Goal: Task Accomplishment & Management: Manage account settings

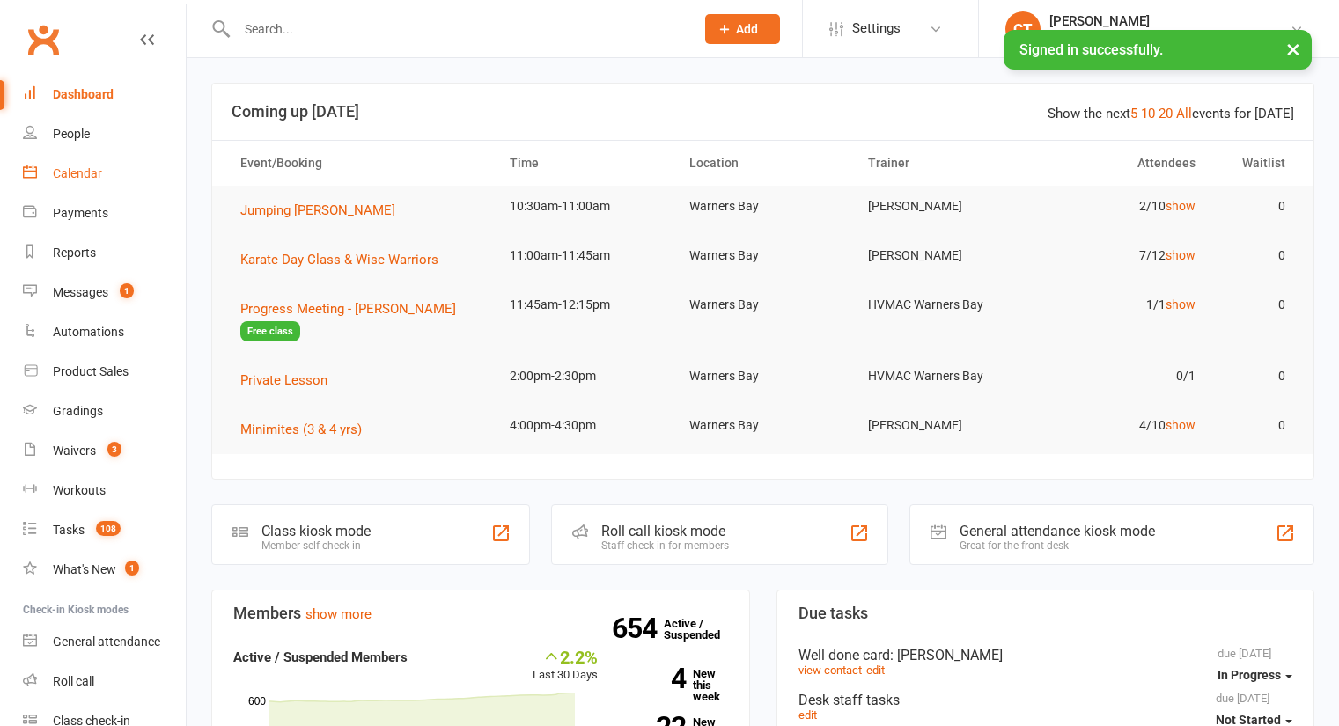
click at [93, 176] on div "Calendar" at bounding box center [77, 173] width 49 height 14
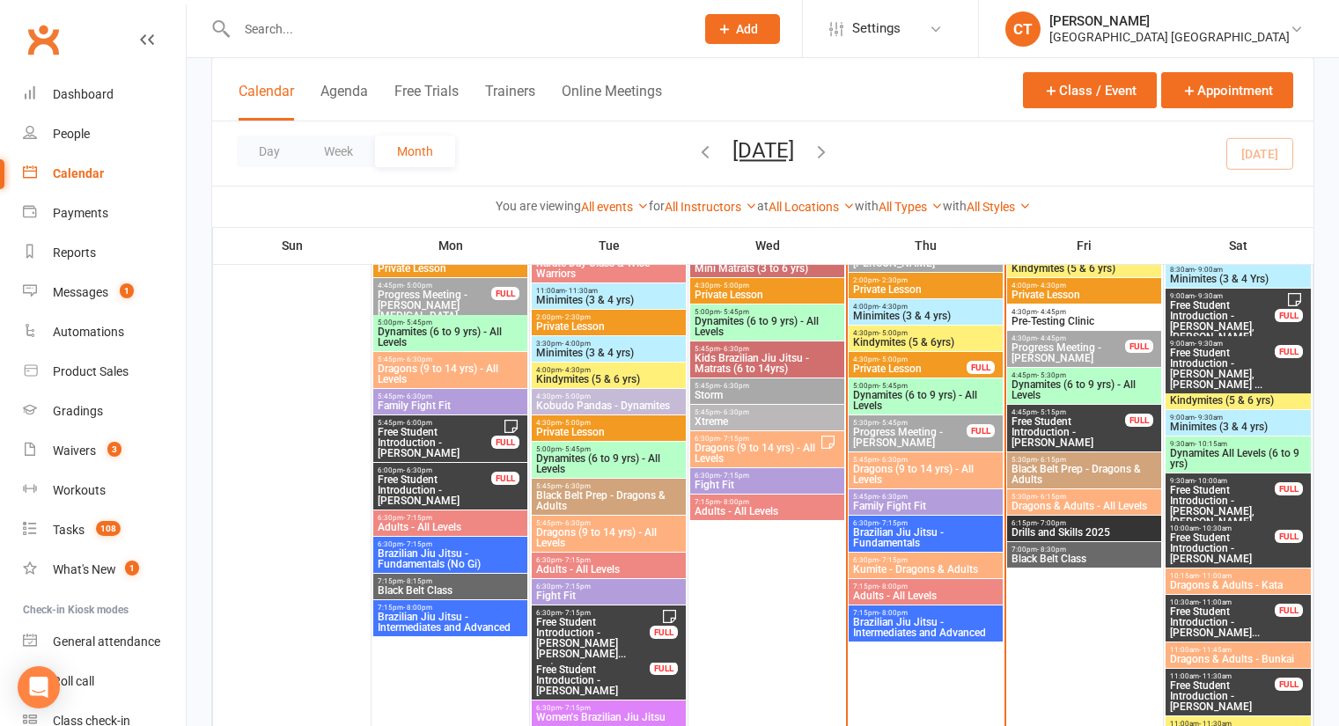
scroll to position [821, 0]
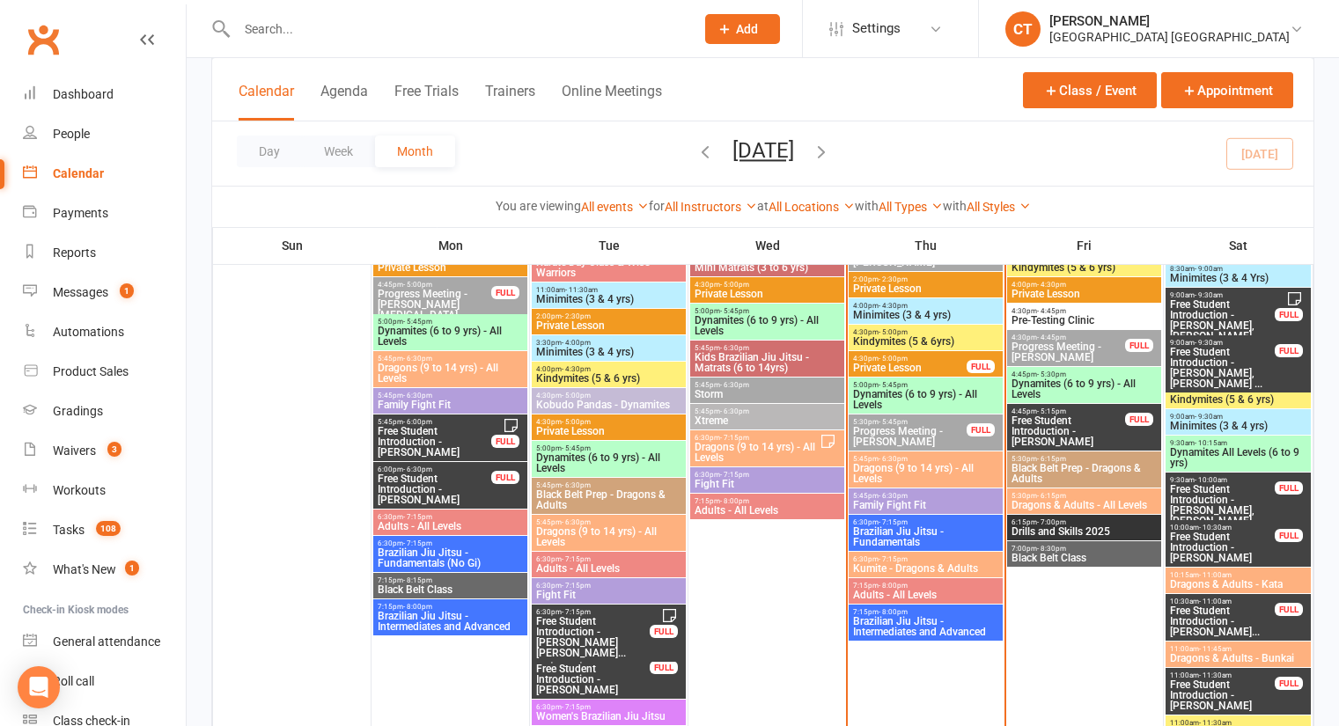
click at [918, 428] on span "Progress Meeting - Eli Berry" at bounding box center [909, 436] width 115 height 21
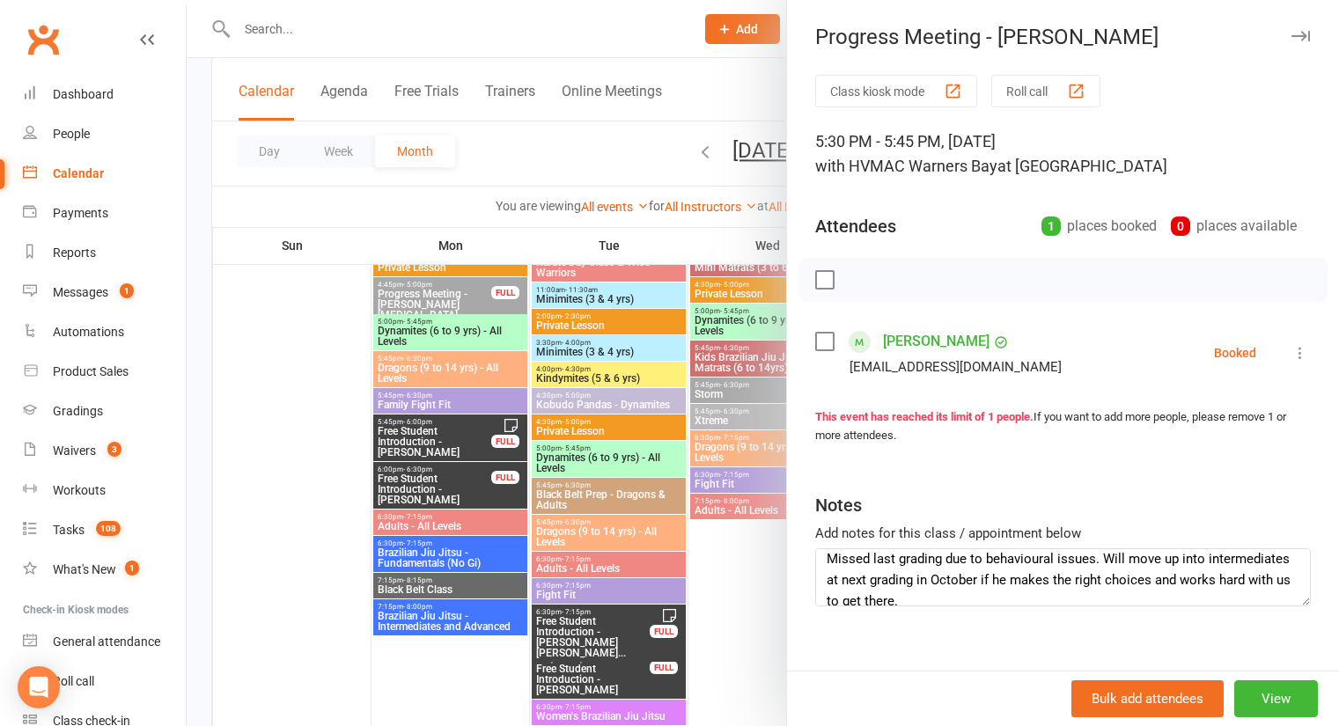
scroll to position [0, 0]
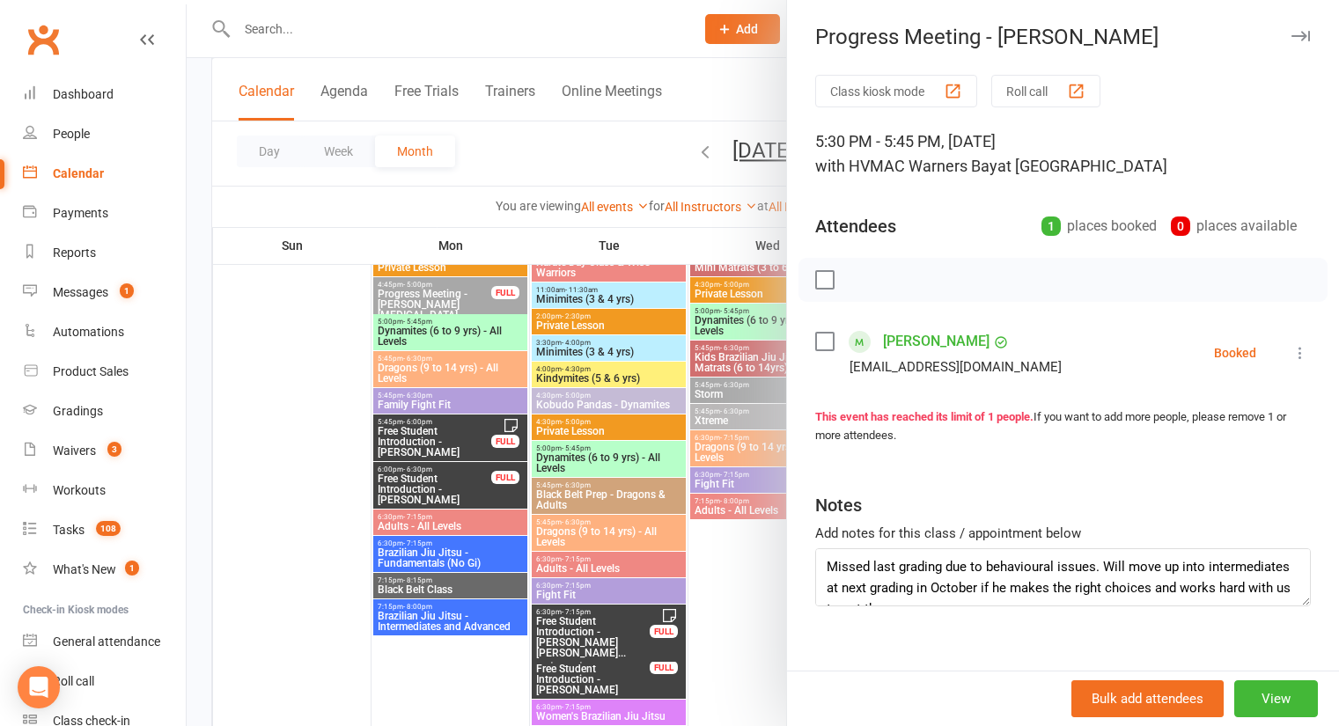
click at [570, 163] on div at bounding box center [763, 363] width 1152 height 726
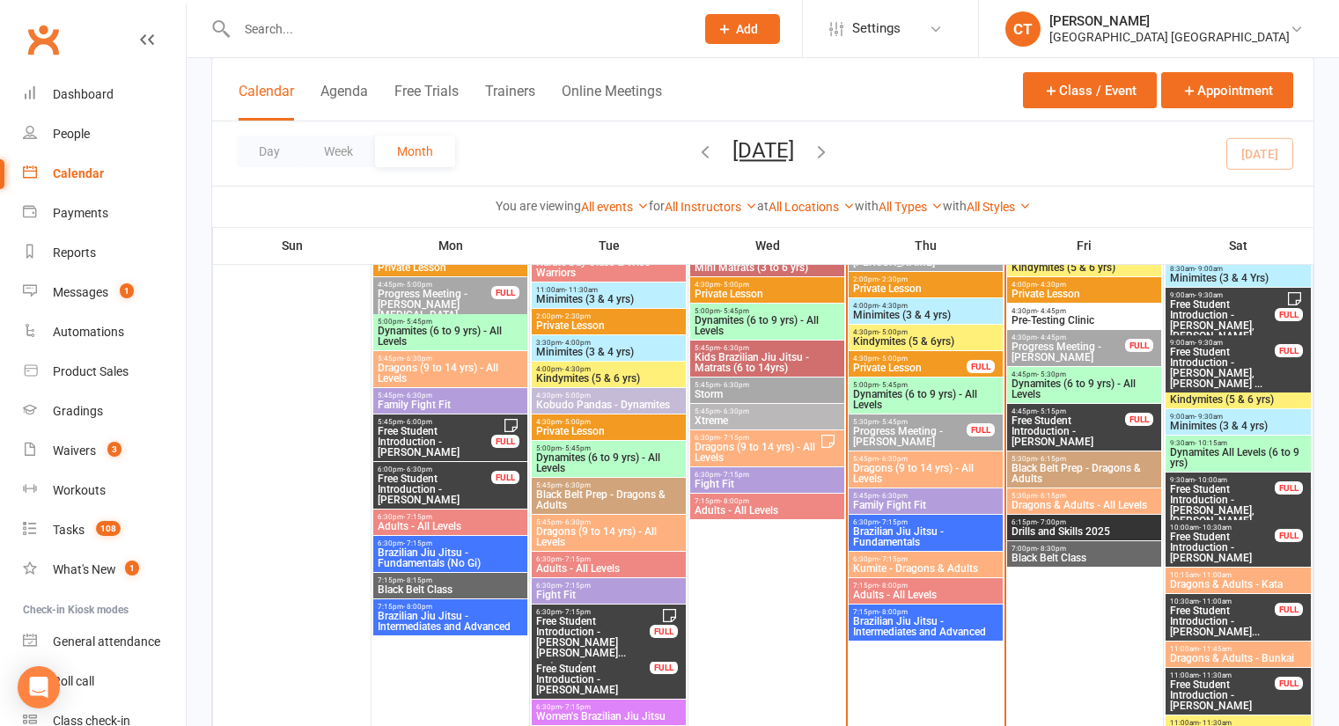
click at [926, 426] on span "Progress Meeting - Eli Berry" at bounding box center [909, 436] width 115 height 21
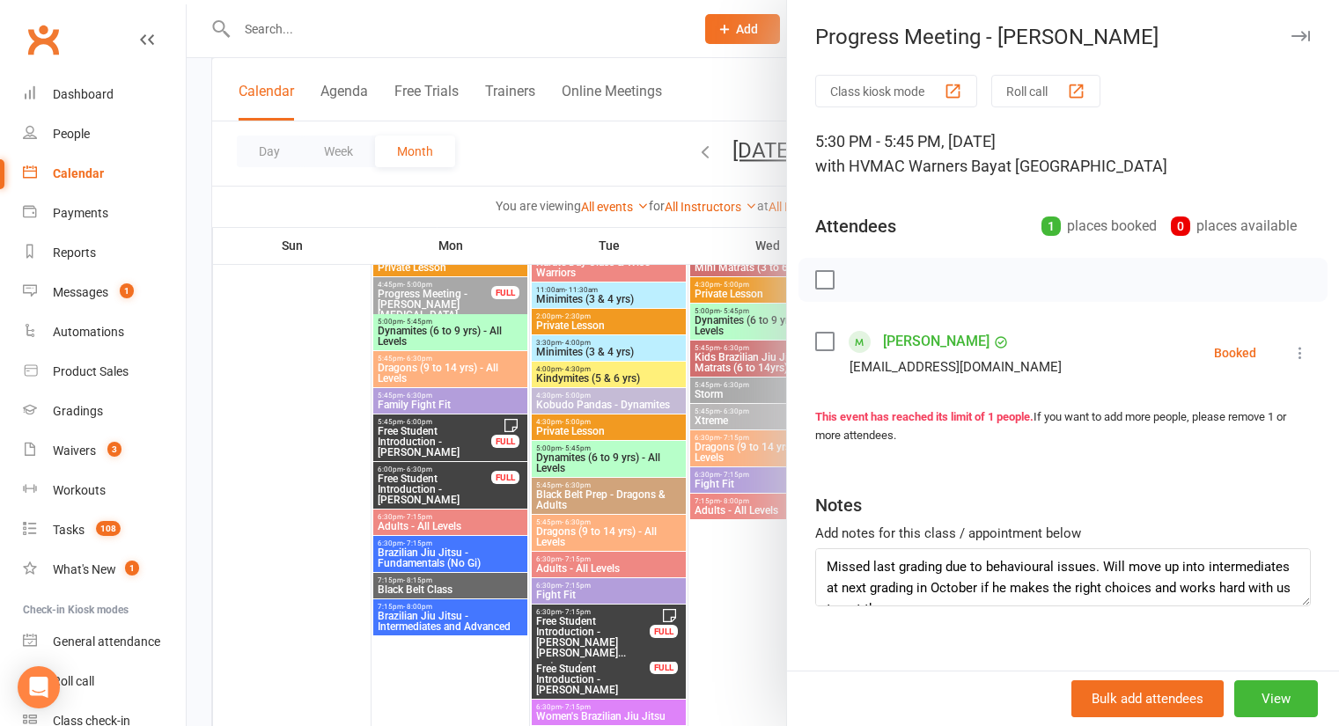
click at [524, 138] on div at bounding box center [763, 363] width 1152 height 726
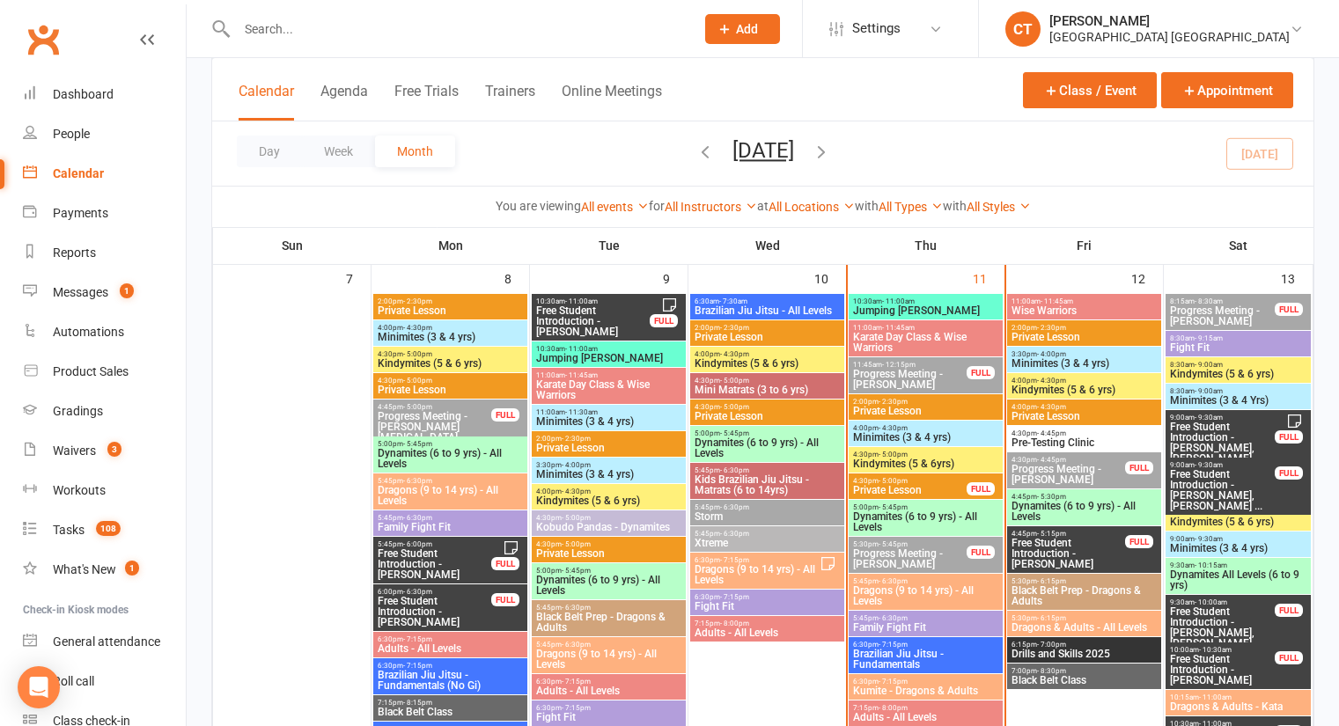
scroll to position [701, 0]
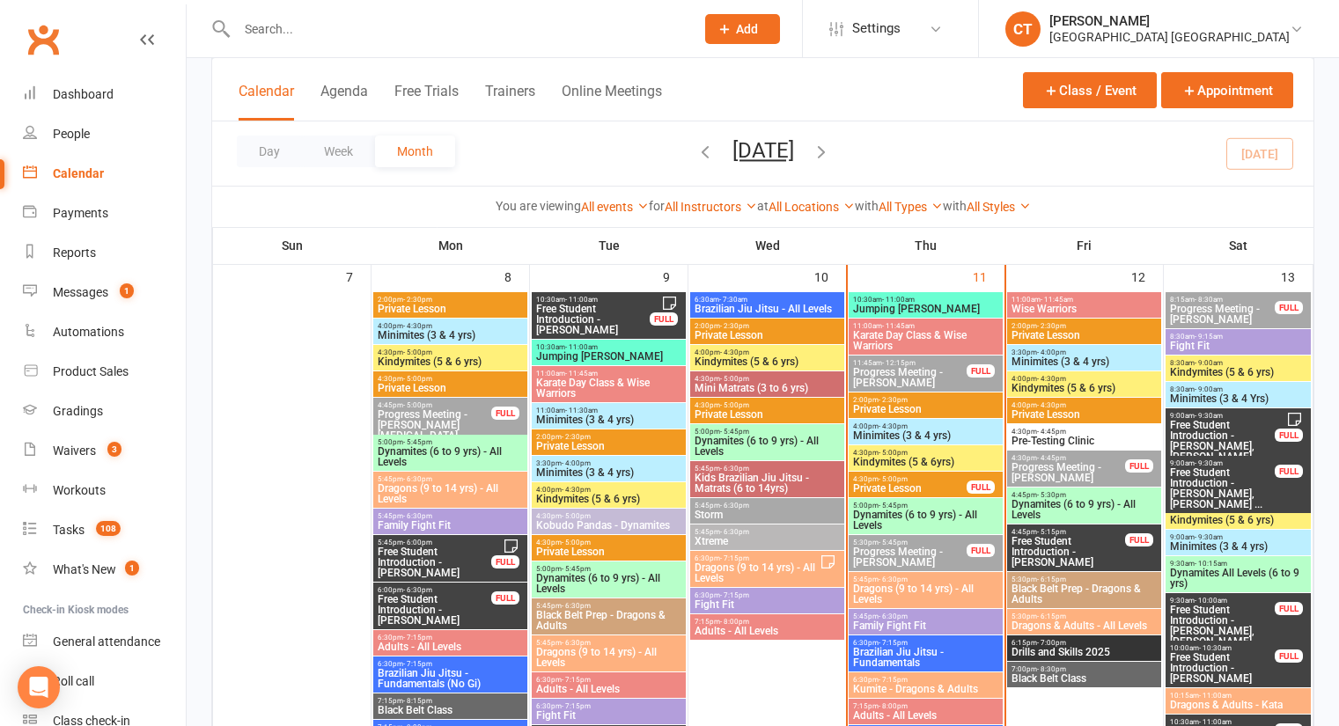
click at [936, 422] on span "4:00pm - 4:30pm" at bounding box center [925, 426] width 147 height 8
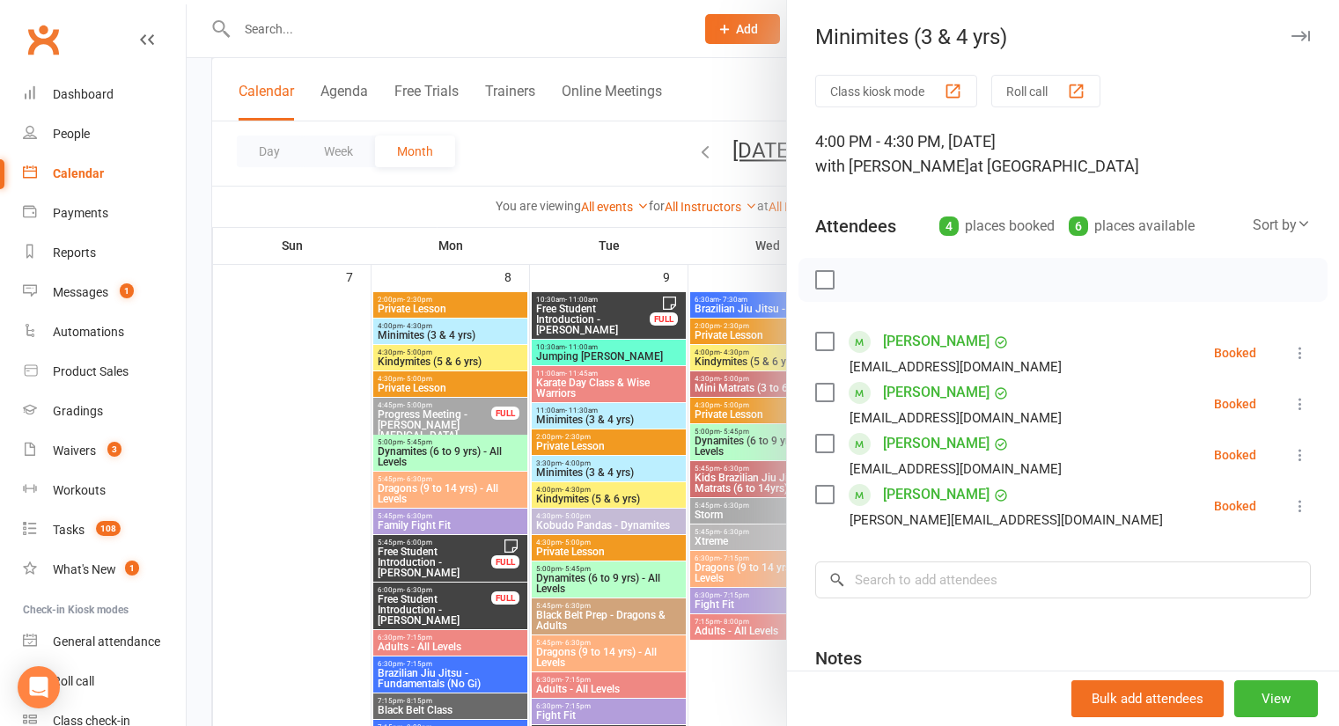
click at [597, 151] on div at bounding box center [763, 363] width 1152 height 726
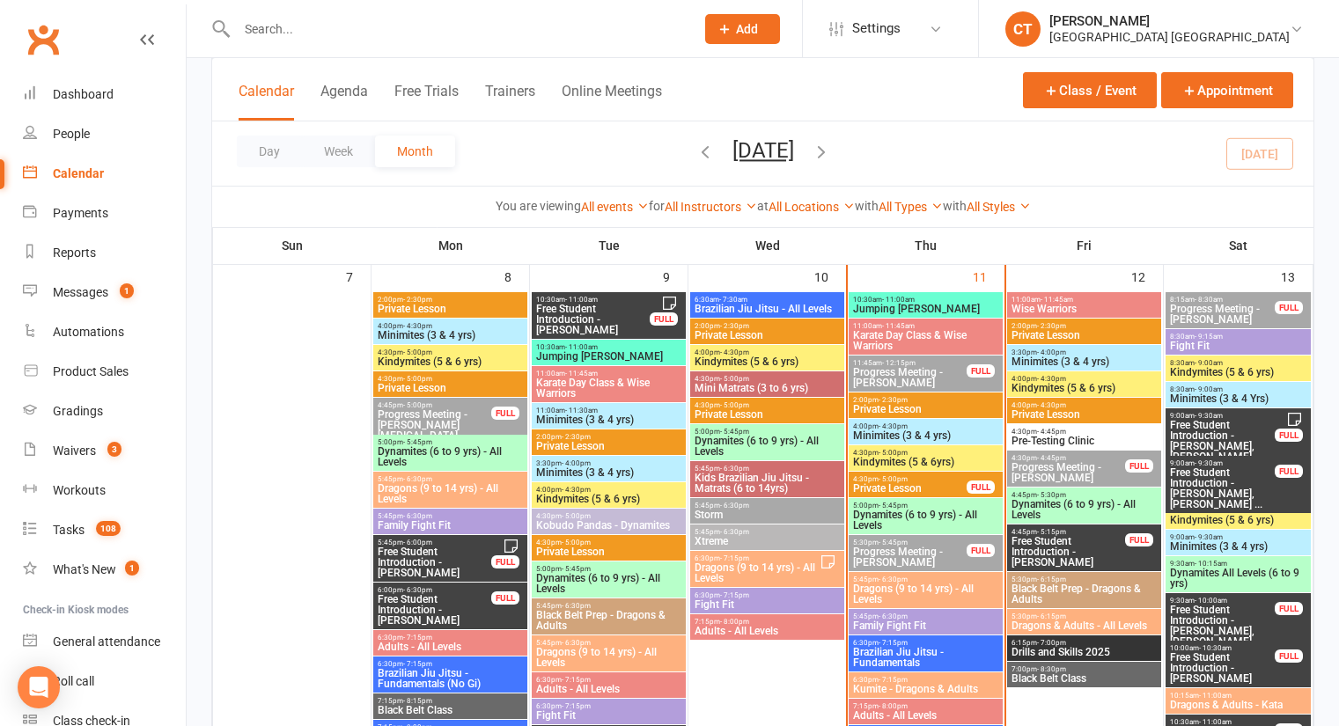
click at [910, 457] on span "Kindymites (5 & 6yrs)" at bounding box center [925, 462] width 147 height 11
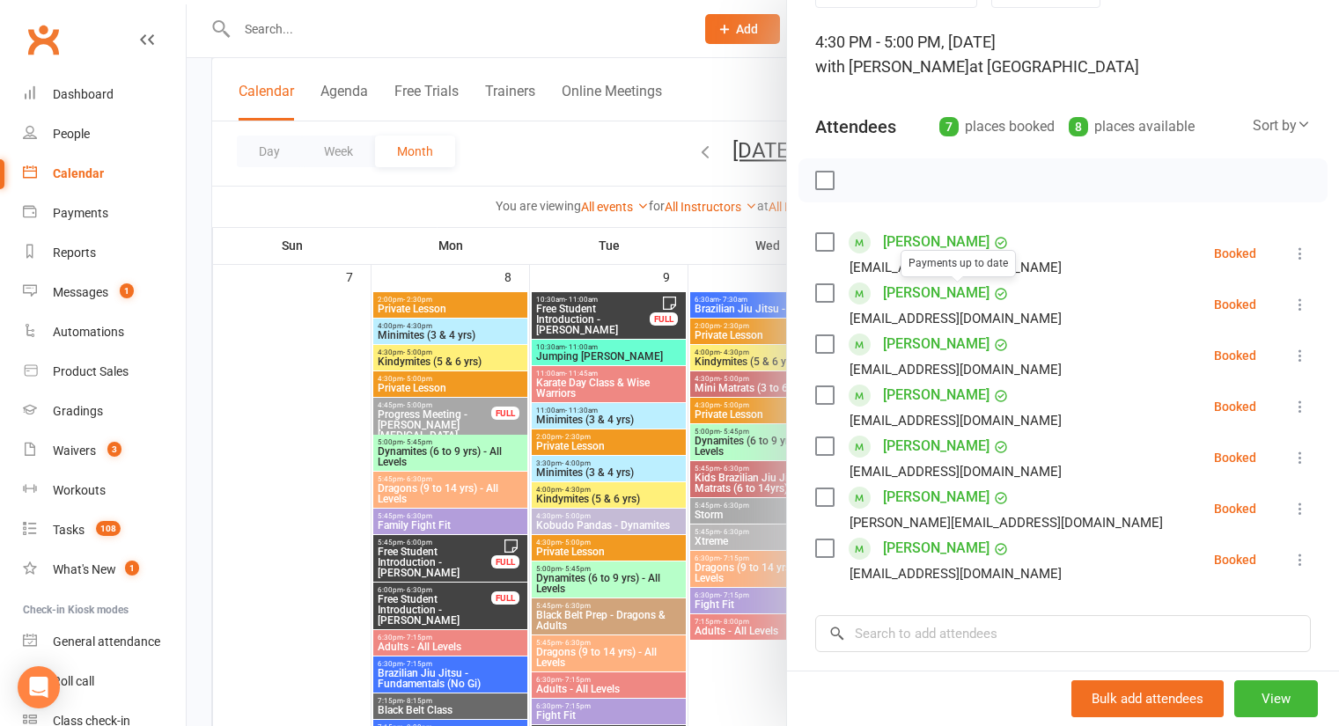
scroll to position [92, 0]
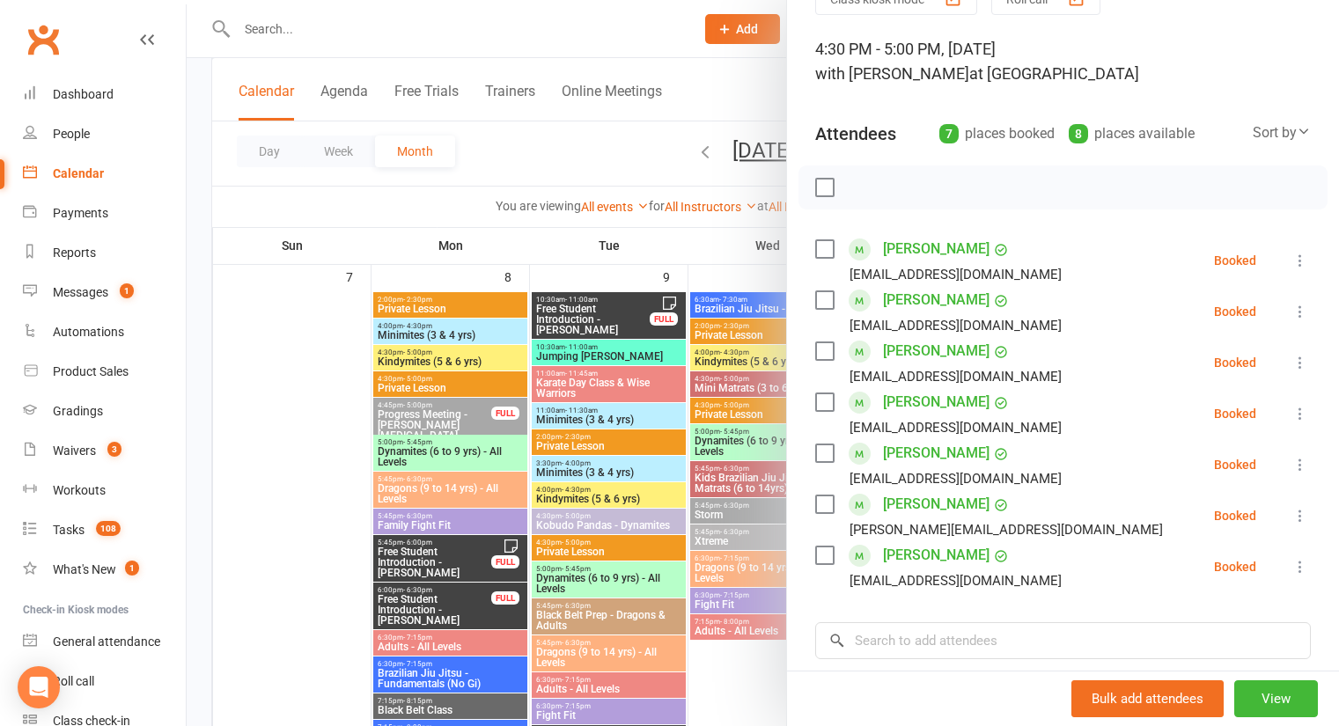
click at [516, 143] on div at bounding box center [763, 363] width 1152 height 726
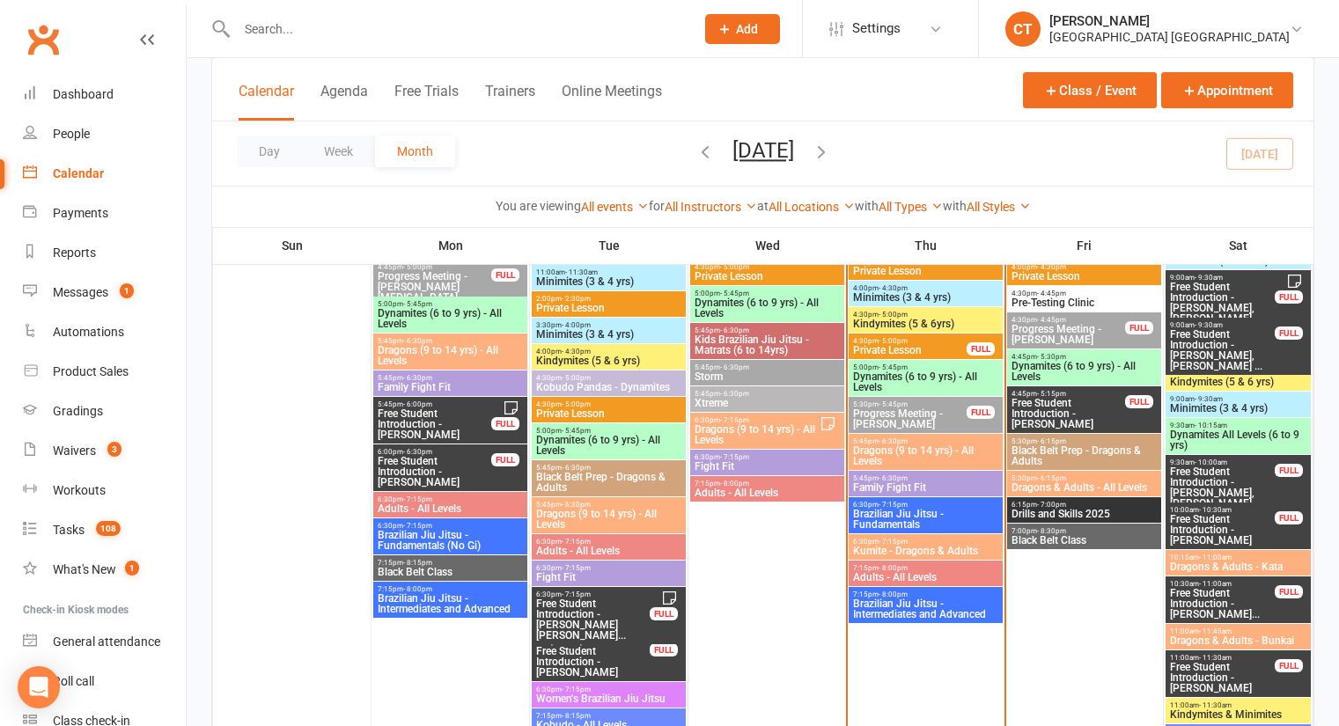
scroll to position [841, 0]
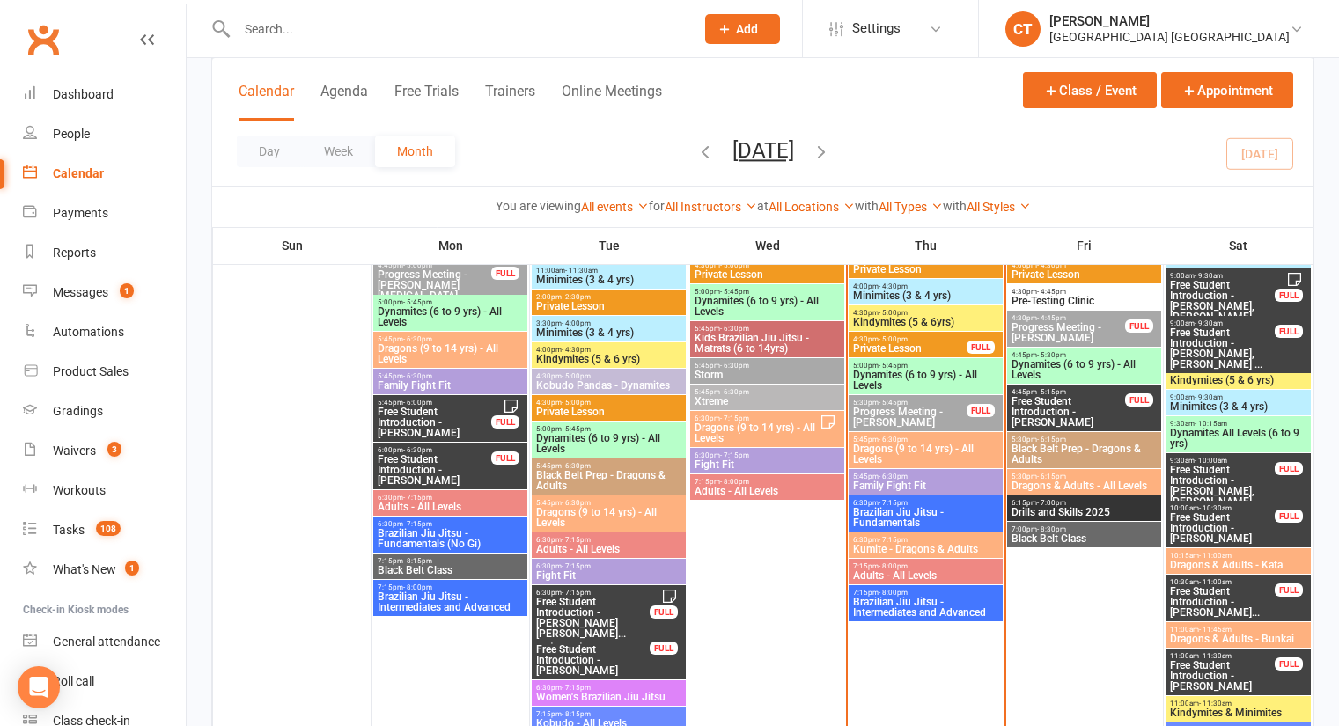
click at [919, 385] on span "Dynamites (6 to 9 yrs) - All Levels" at bounding box center [925, 380] width 147 height 21
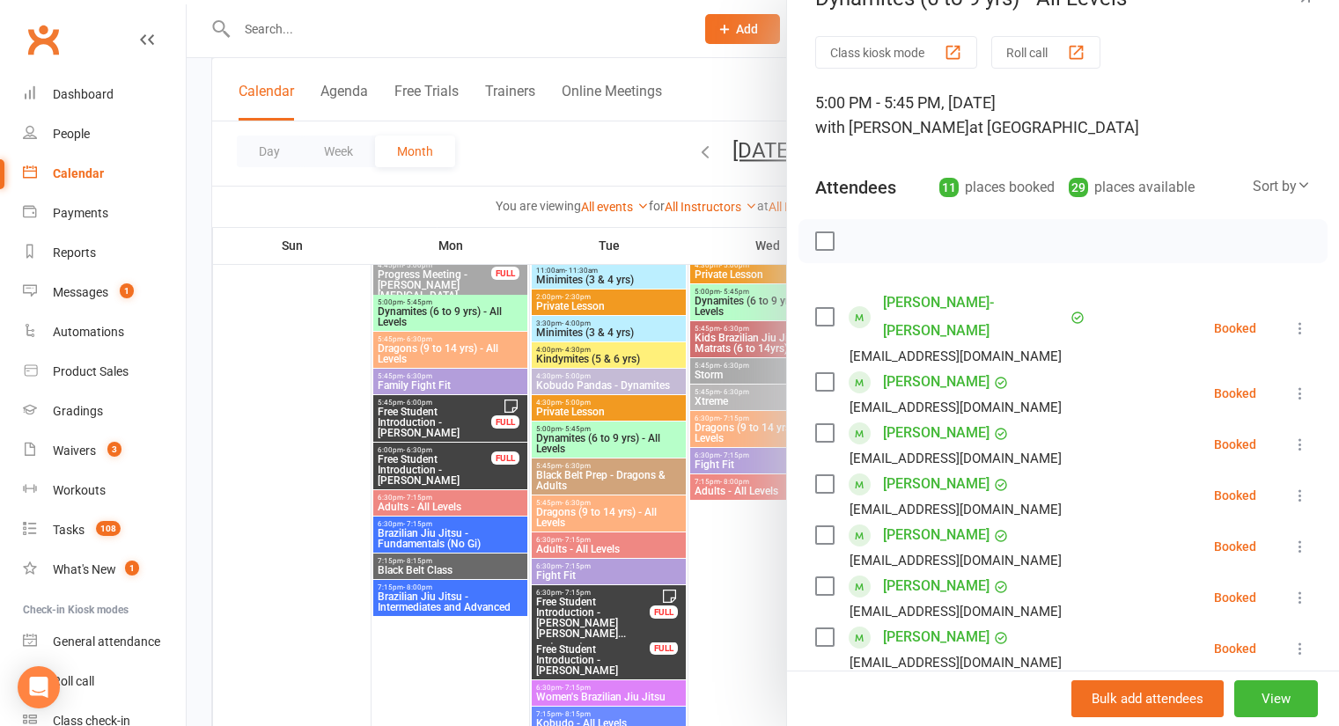
scroll to position [0, 0]
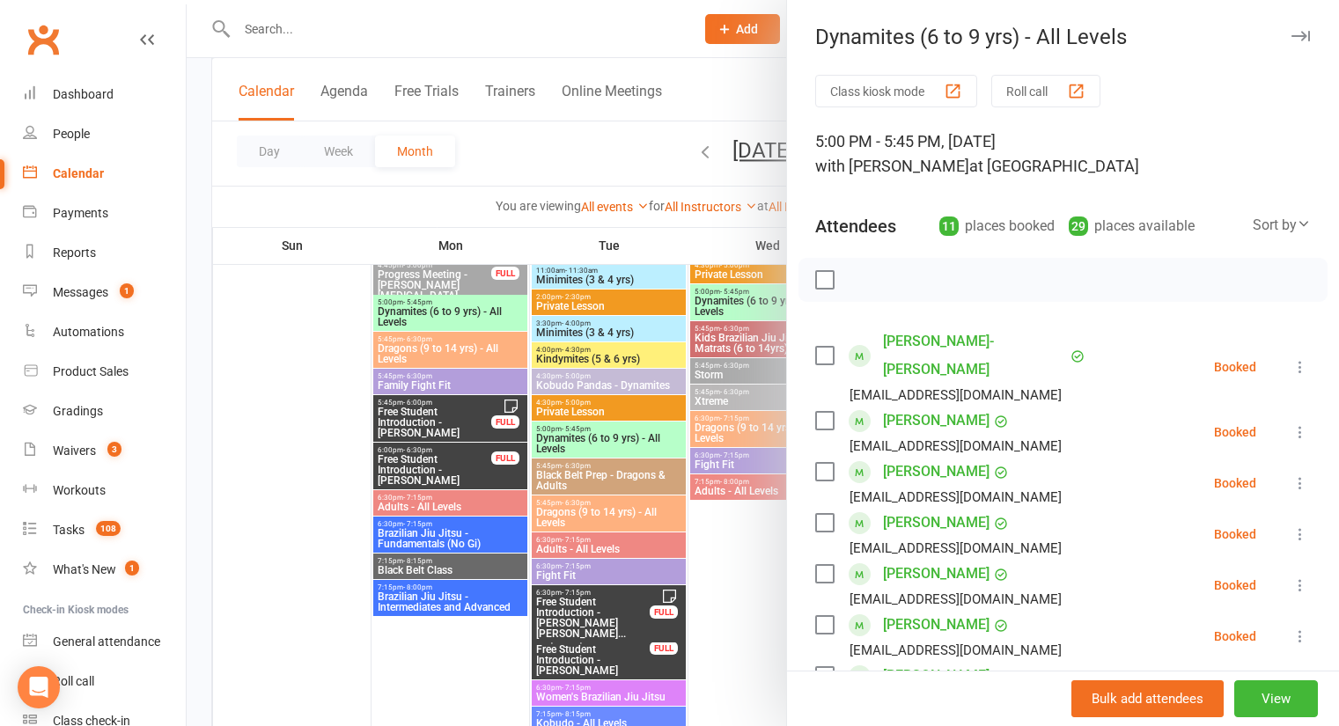
click at [601, 146] on div at bounding box center [763, 363] width 1152 height 726
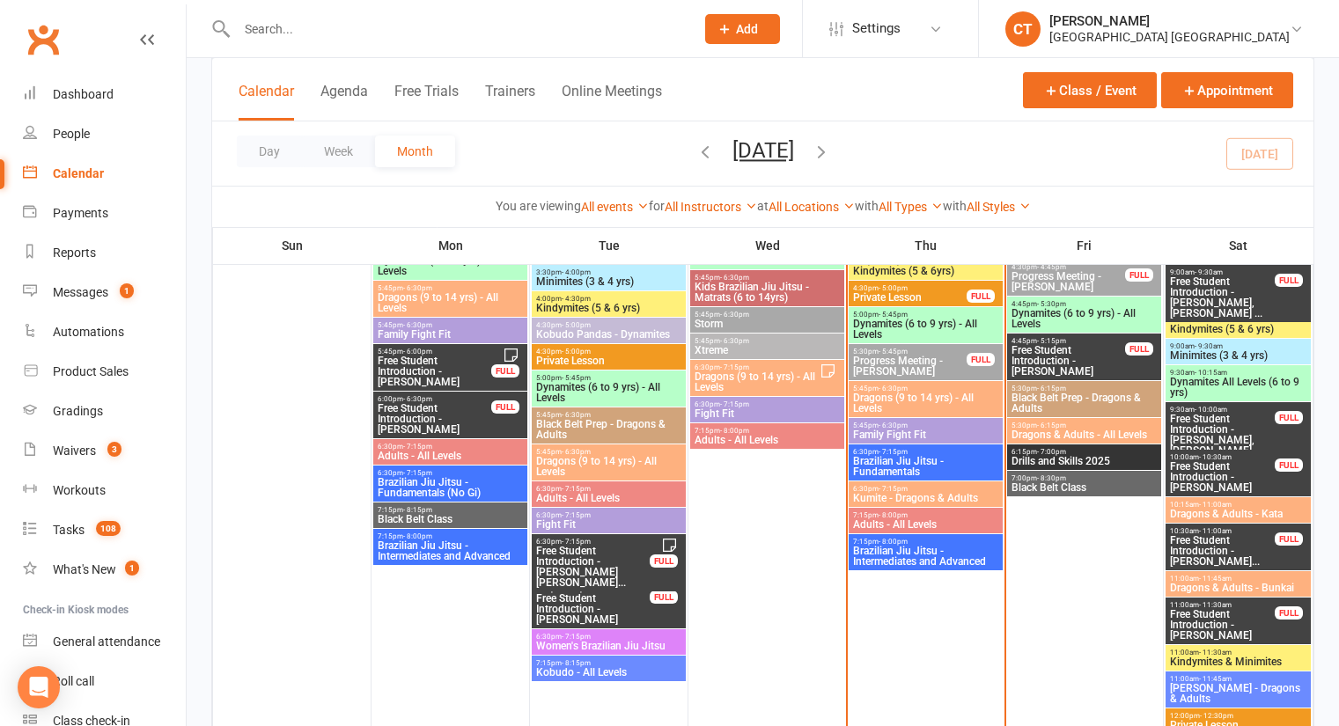
scroll to position [891, 0]
click at [927, 441] on div "5:45pm - 6:30pm Family Fight Fit" at bounding box center [925, 432] width 154 height 26
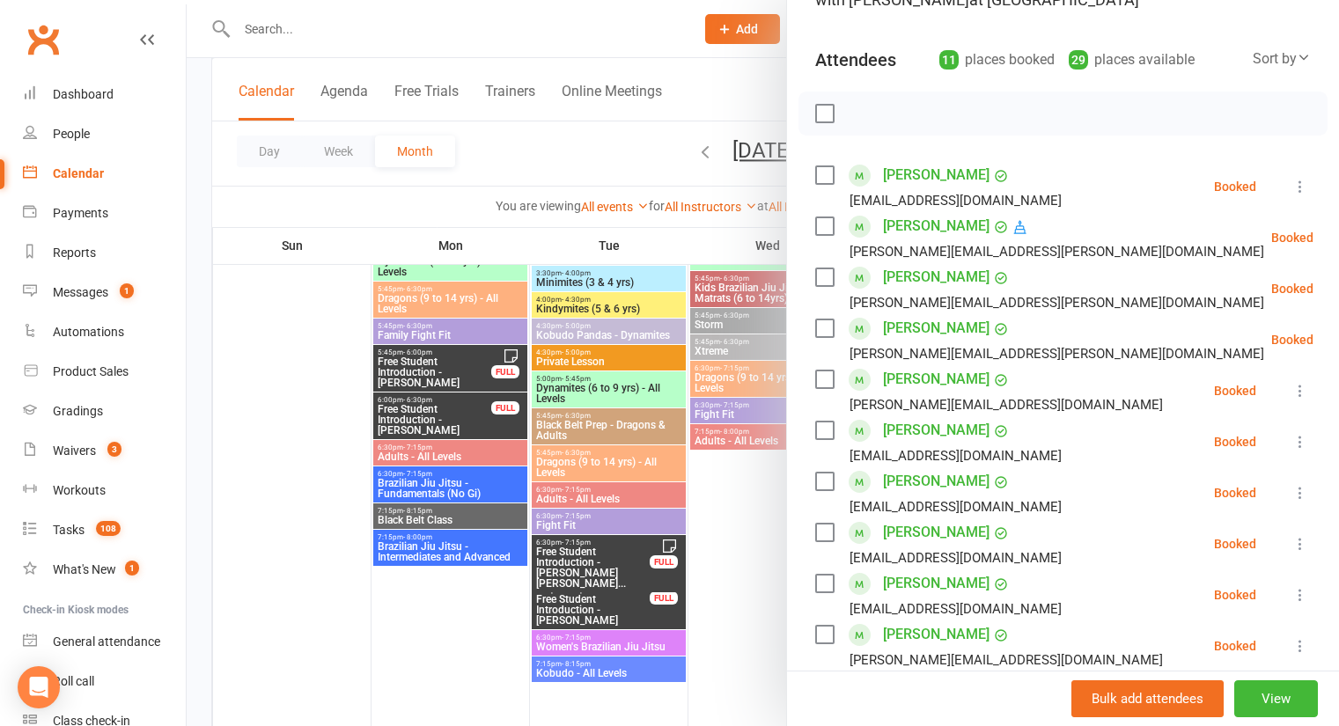
scroll to position [158, 0]
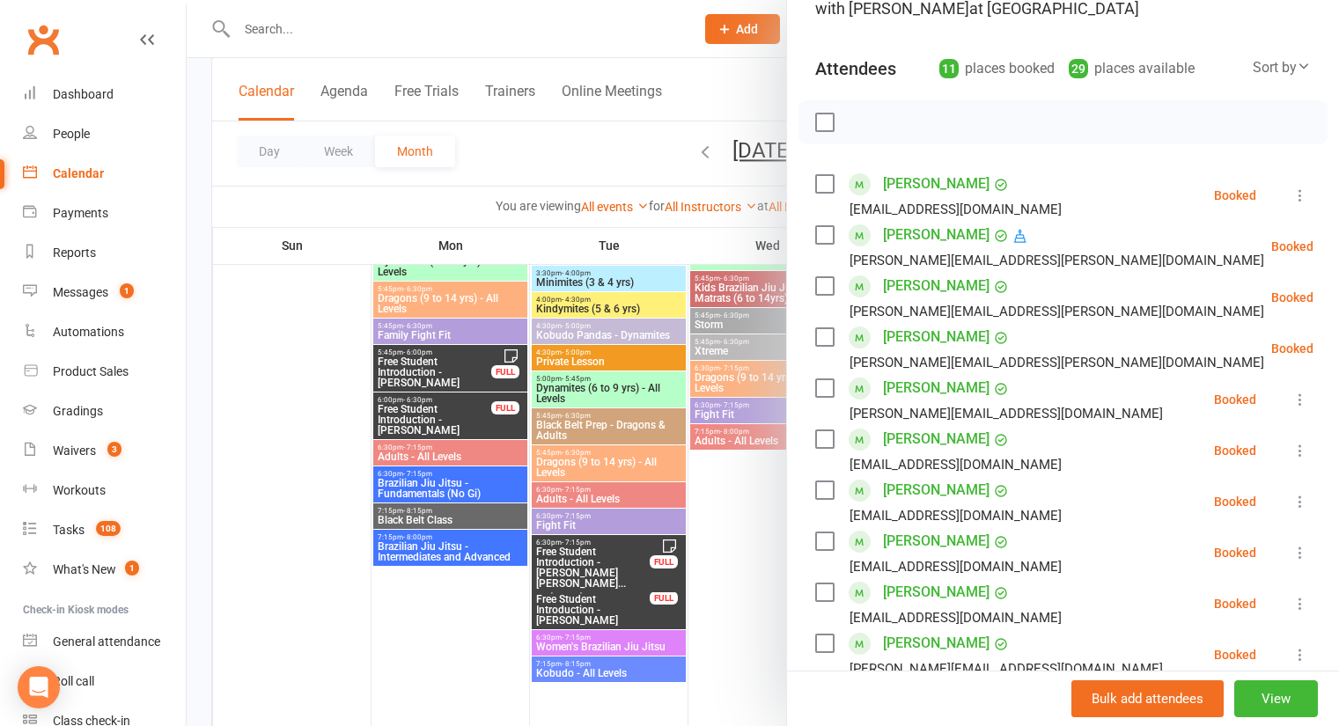
click at [614, 165] on div at bounding box center [763, 363] width 1152 height 726
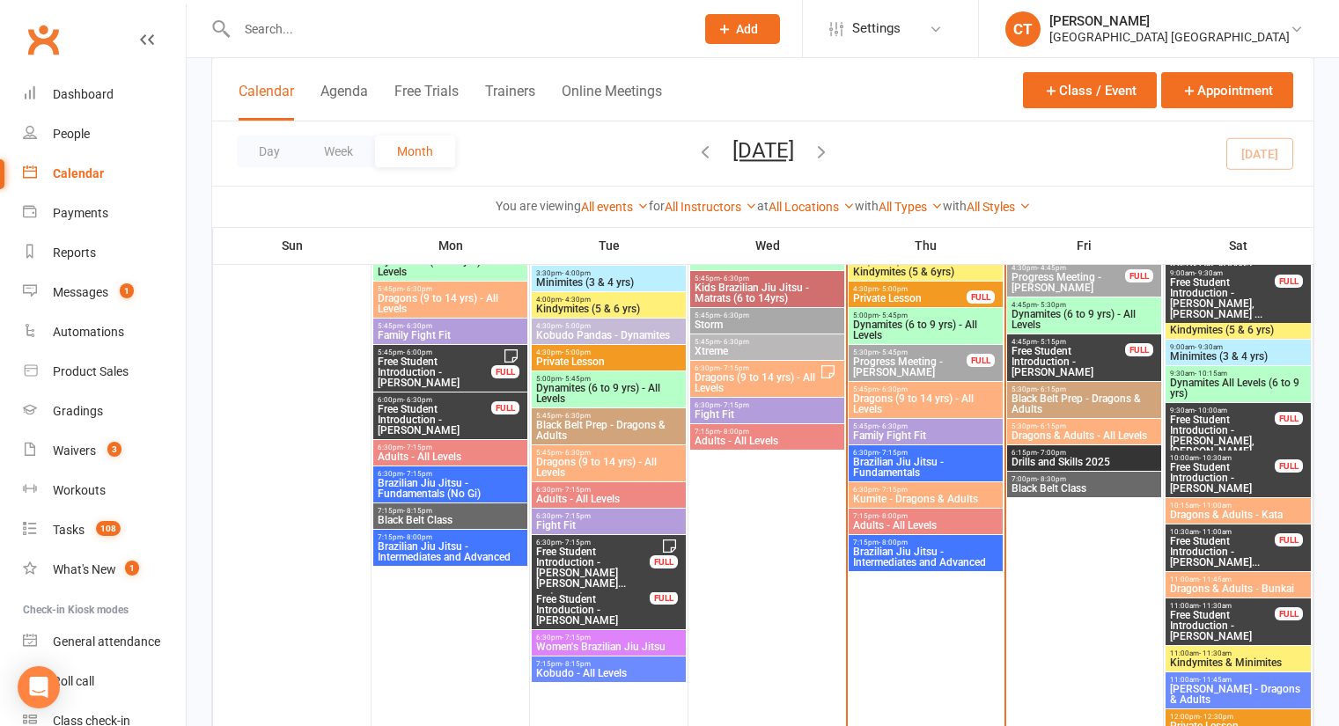
click at [908, 469] on span "Brazilian Jiu Jitsu - Fundamentals" at bounding box center [925, 467] width 147 height 21
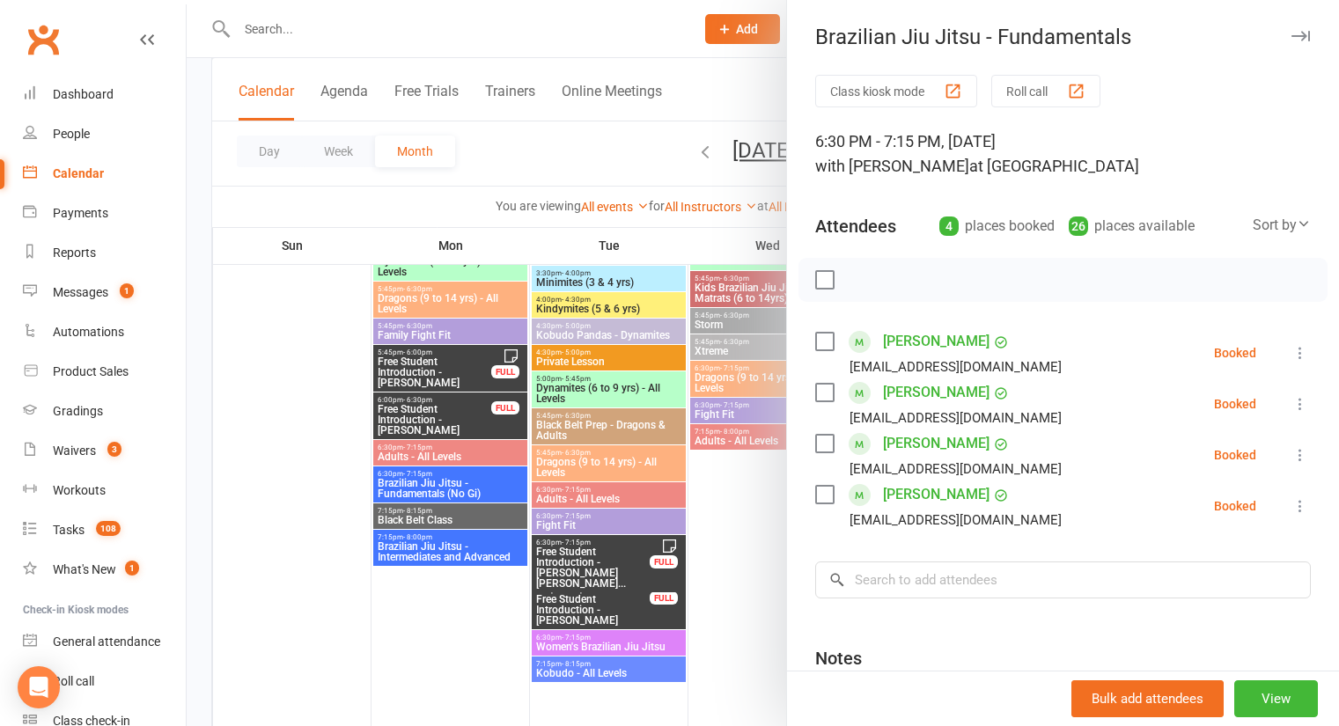
click at [569, 158] on div at bounding box center [763, 363] width 1152 height 726
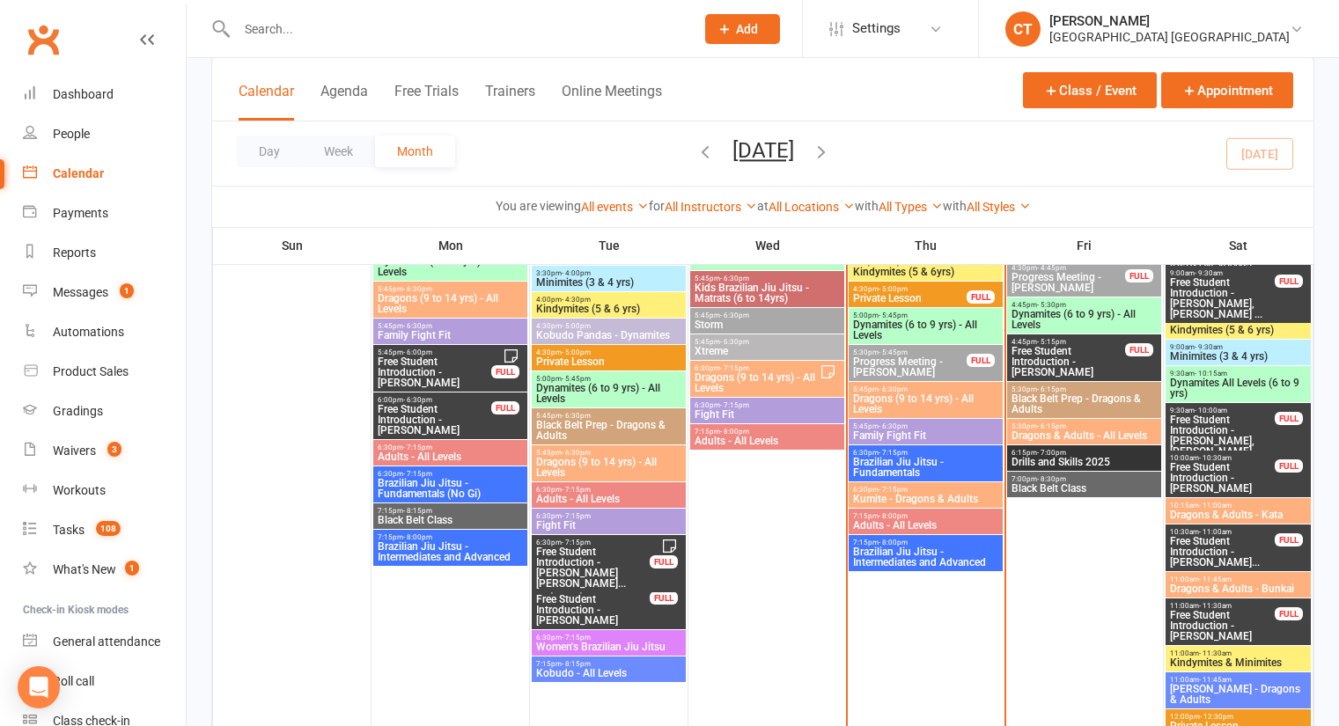
click at [909, 489] on span "6:30pm - 7:15pm" at bounding box center [925, 490] width 147 height 8
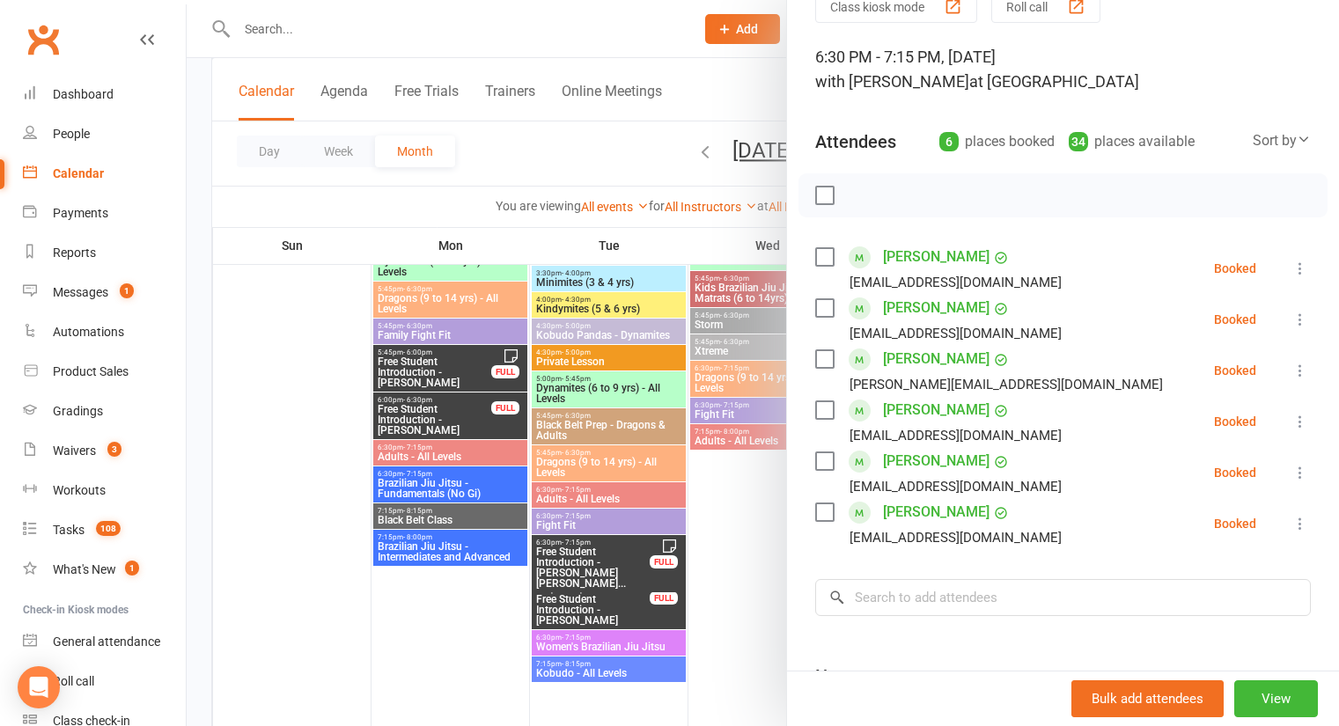
scroll to position [85, 0]
click at [550, 146] on div at bounding box center [763, 363] width 1152 height 726
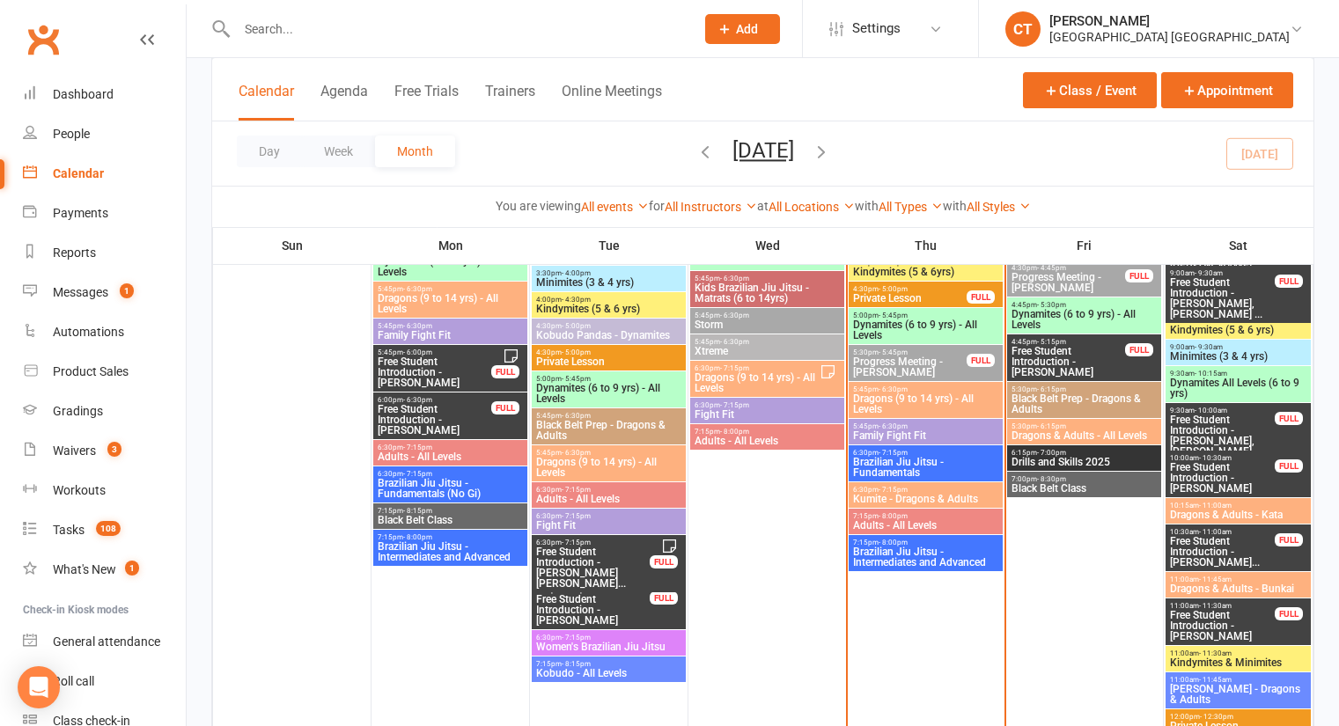
click at [901, 520] on span "Adults - All Levels" at bounding box center [925, 525] width 147 height 11
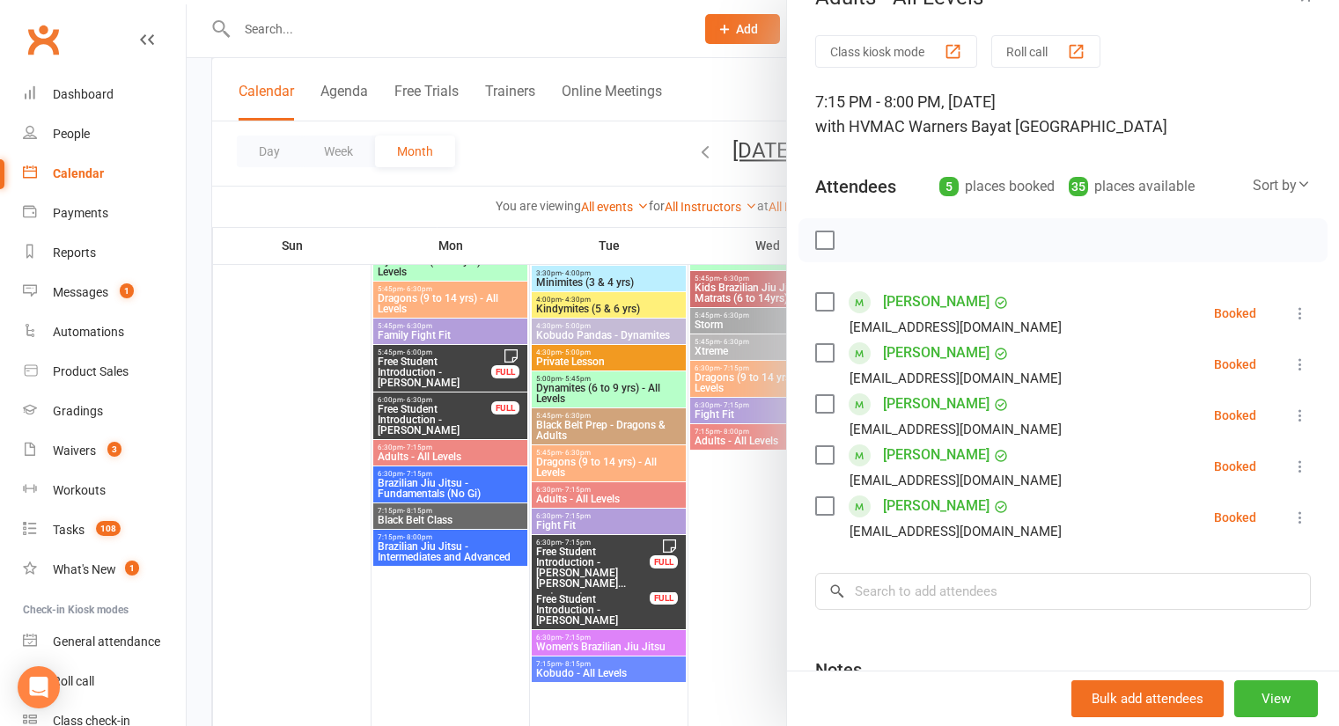
scroll to position [40, 0]
click at [573, 140] on div at bounding box center [763, 363] width 1152 height 726
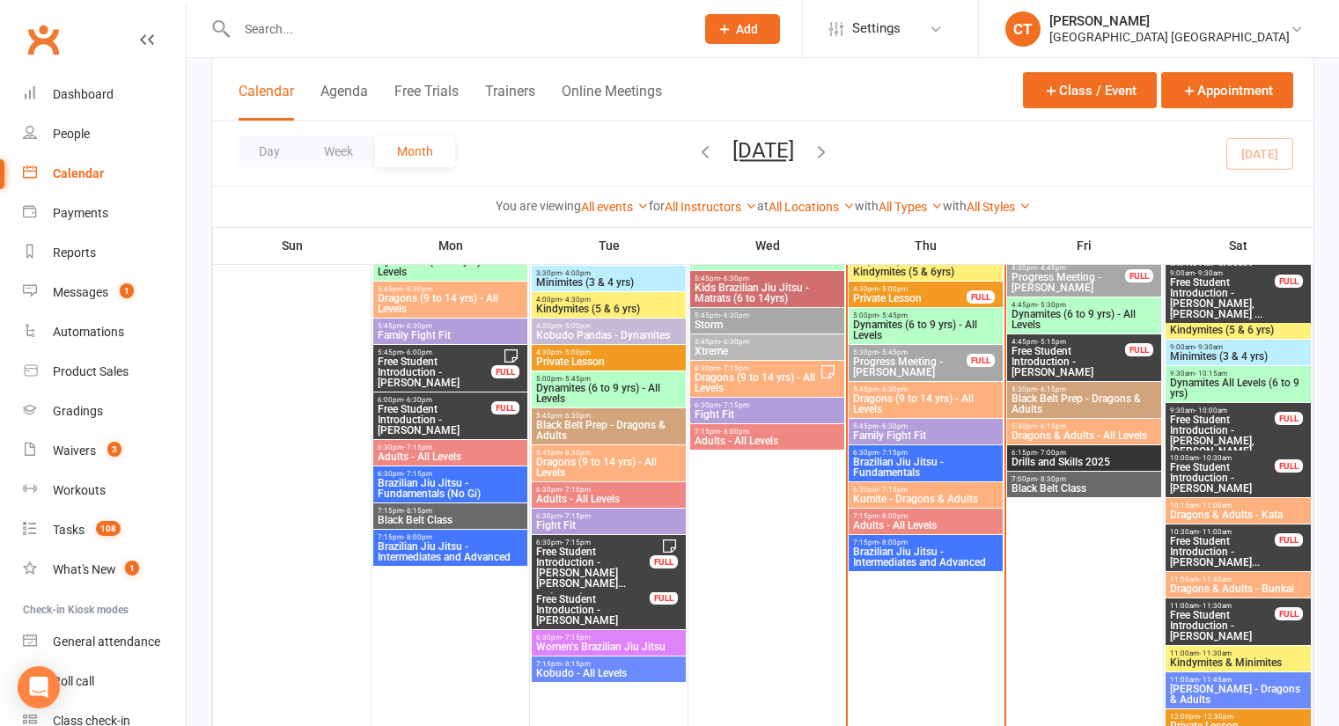
click at [917, 556] on span "Brazilian Jiu Jitsu - Intermediates and Advanced" at bounding box center [925, 557] width 147 height 21
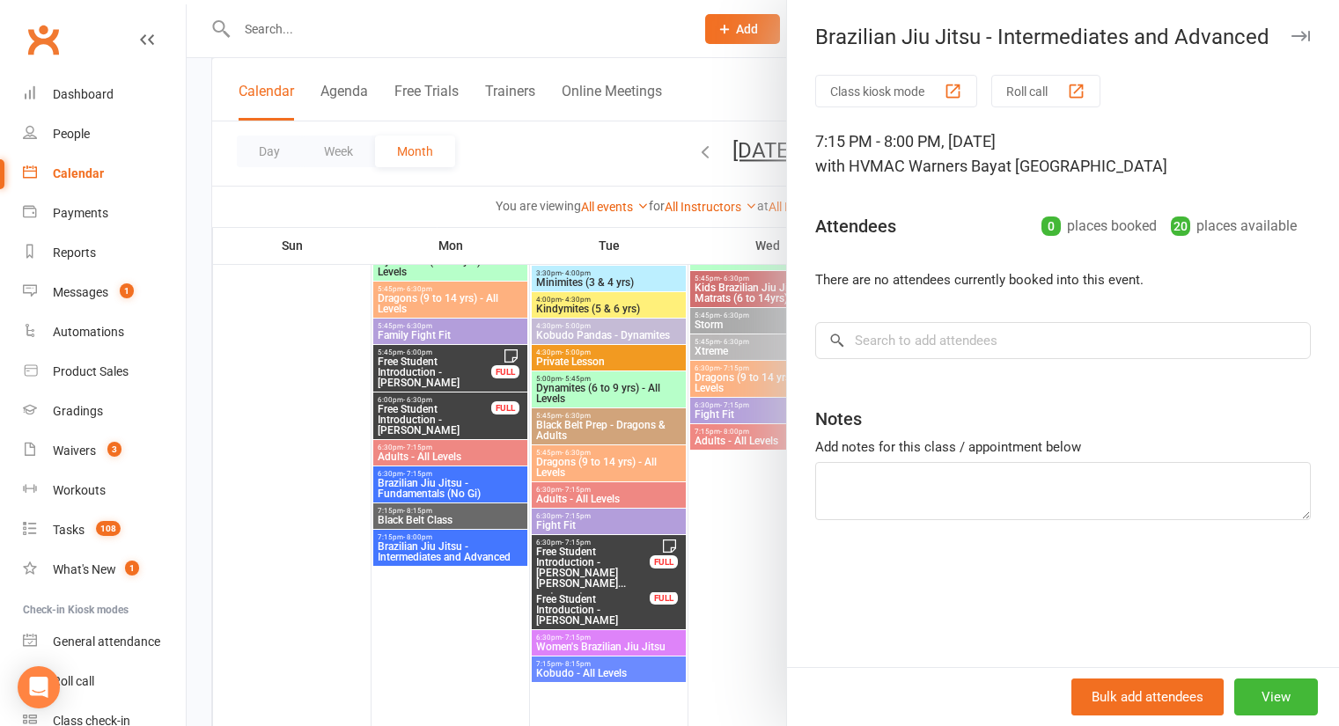
click at [580, 146] on div at bounding box center [763, 363] width 1152 height 726
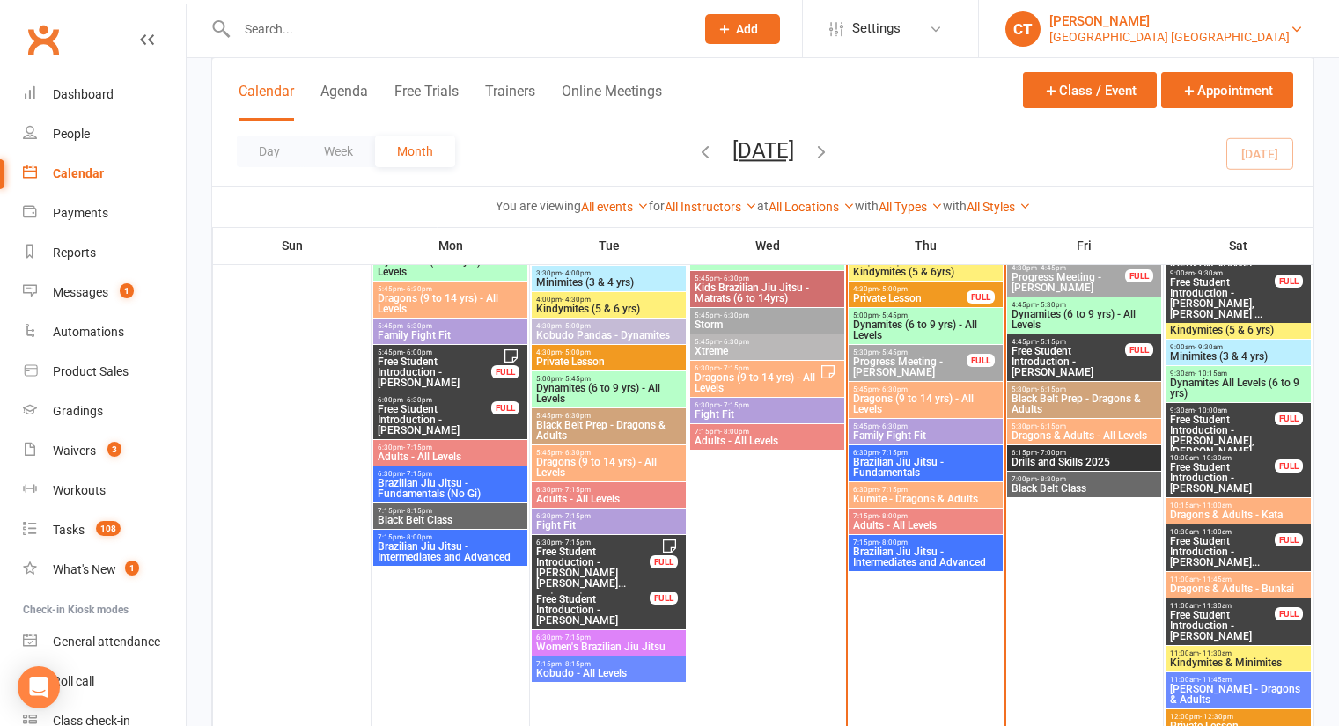
click at [1252, 37] on div "[GEOGRAPHIC_DATA] [GEOGRAPHIC_DATA]" at bounding box center [1169, 37] width 240 height 16
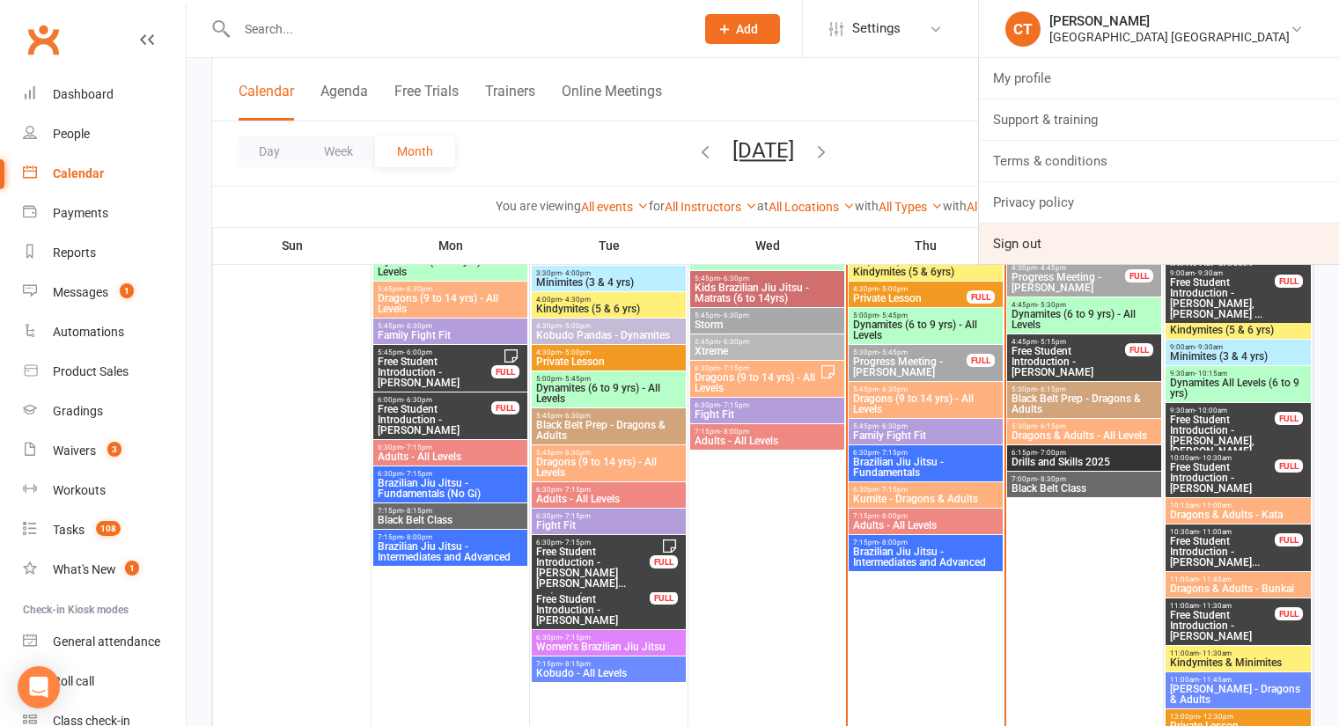
click at [1024, 247] on link "Sign out" at bounding box center [1159, 244] width 360 height 40
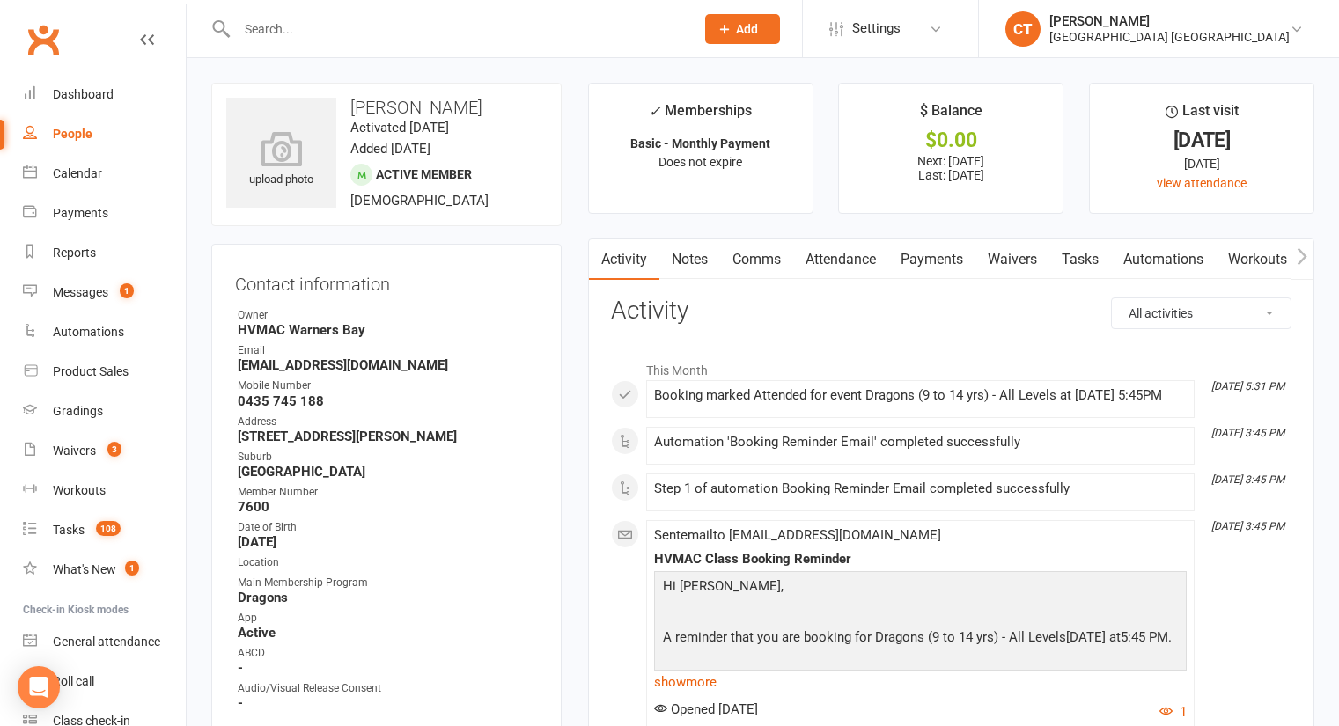
click at [673, 272] on link "Notes" at bounding box center [689, 259] width 61 height 40
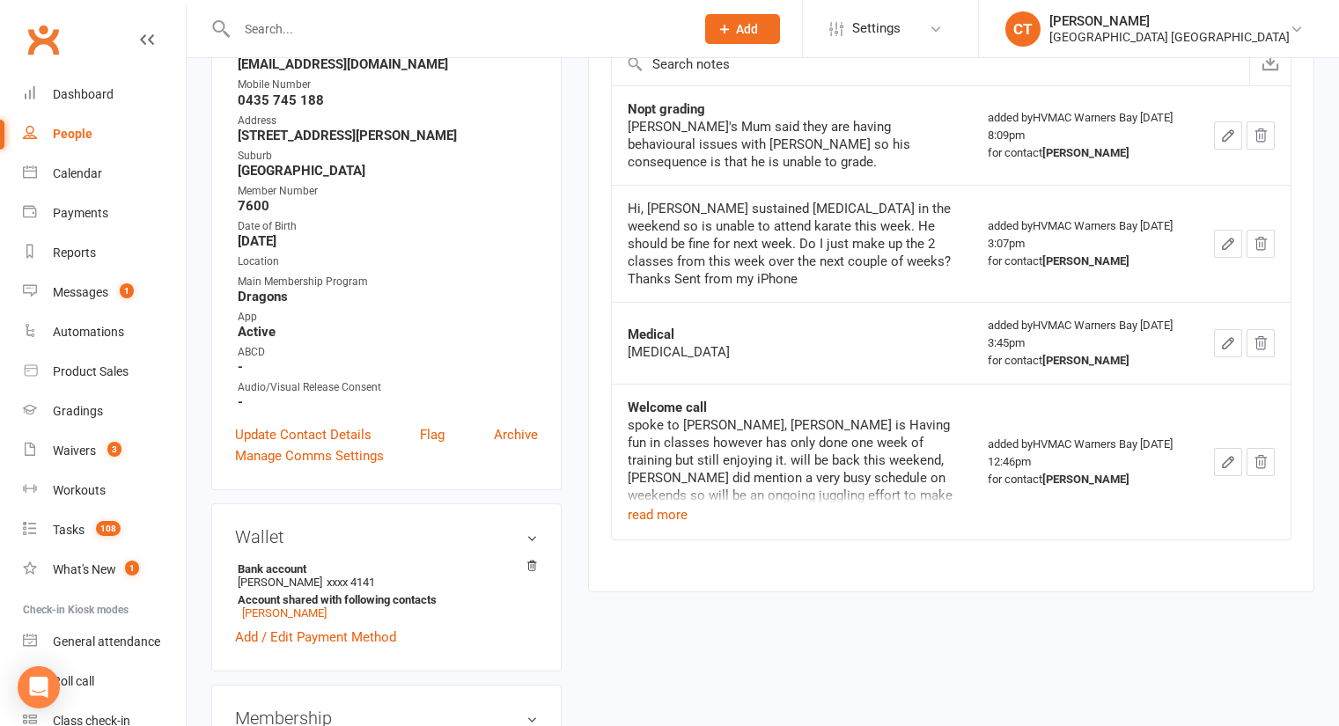
scroll to position [302, 0]
click at [667, 503] on button "read more" at bounding box center [658, 513] width 60 height 21
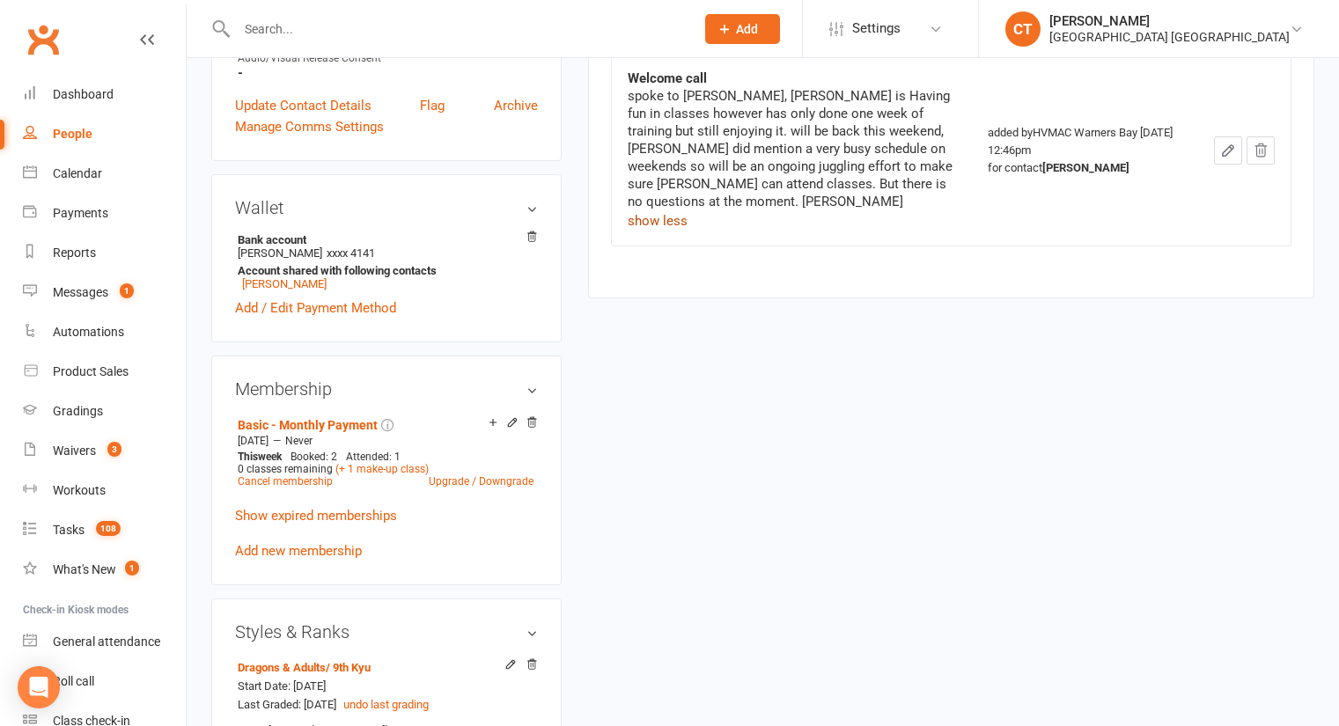
scroll to position [0, 0]
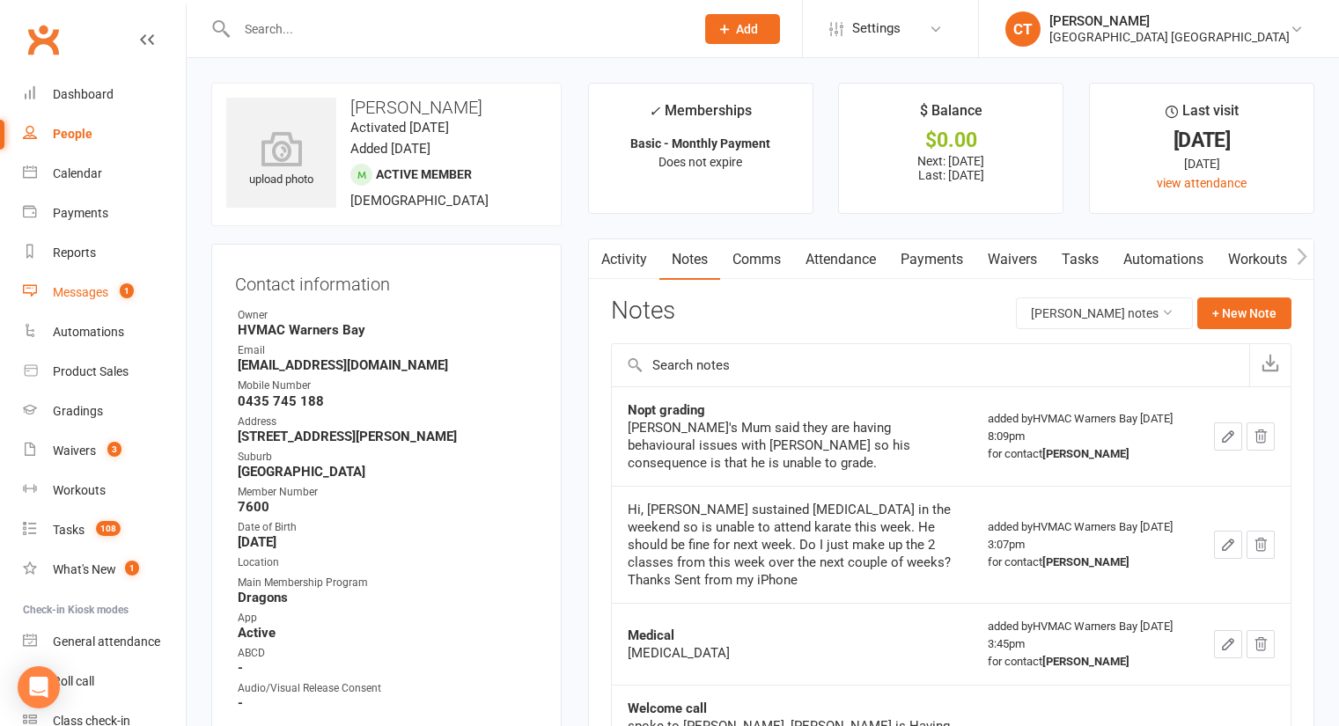
click at [100, 292] on div "Messages" at bounding box center [80, 292] width 55 height 14
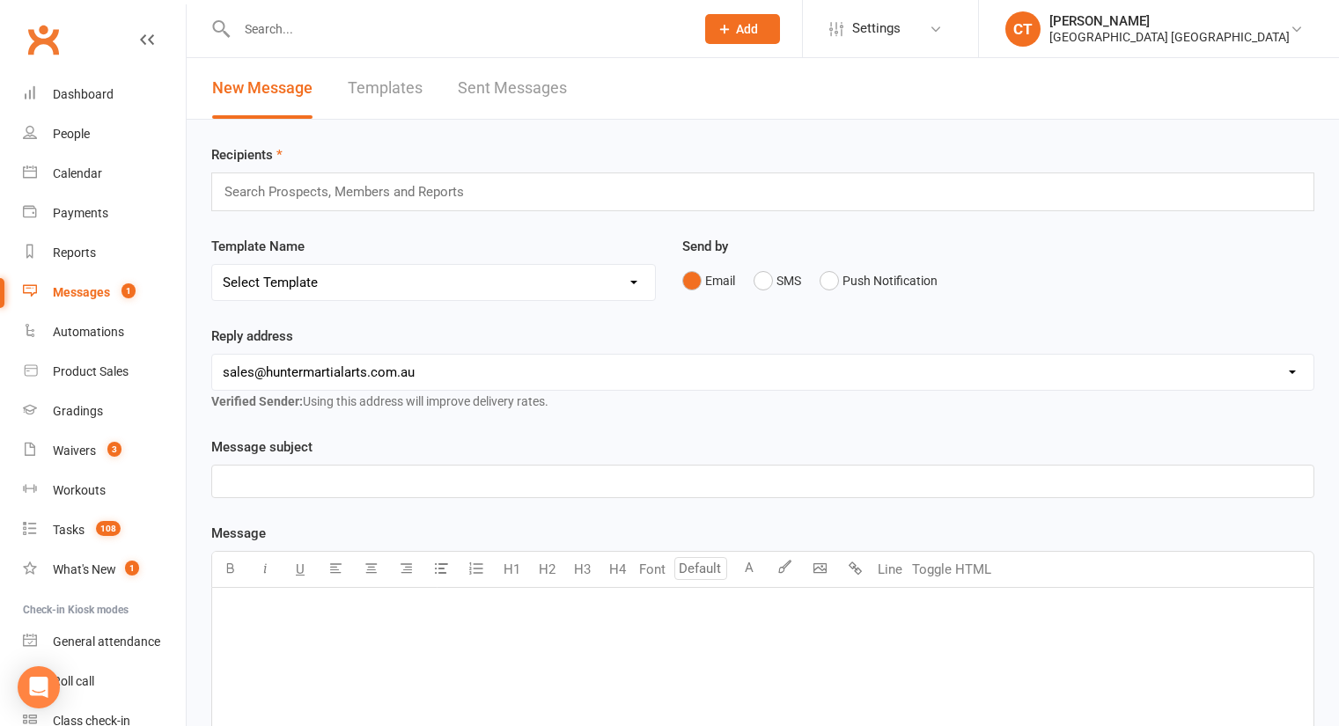
click at [511, 70] on link "Sent Messages" at bounding box center [512, 88] width 109 height 61
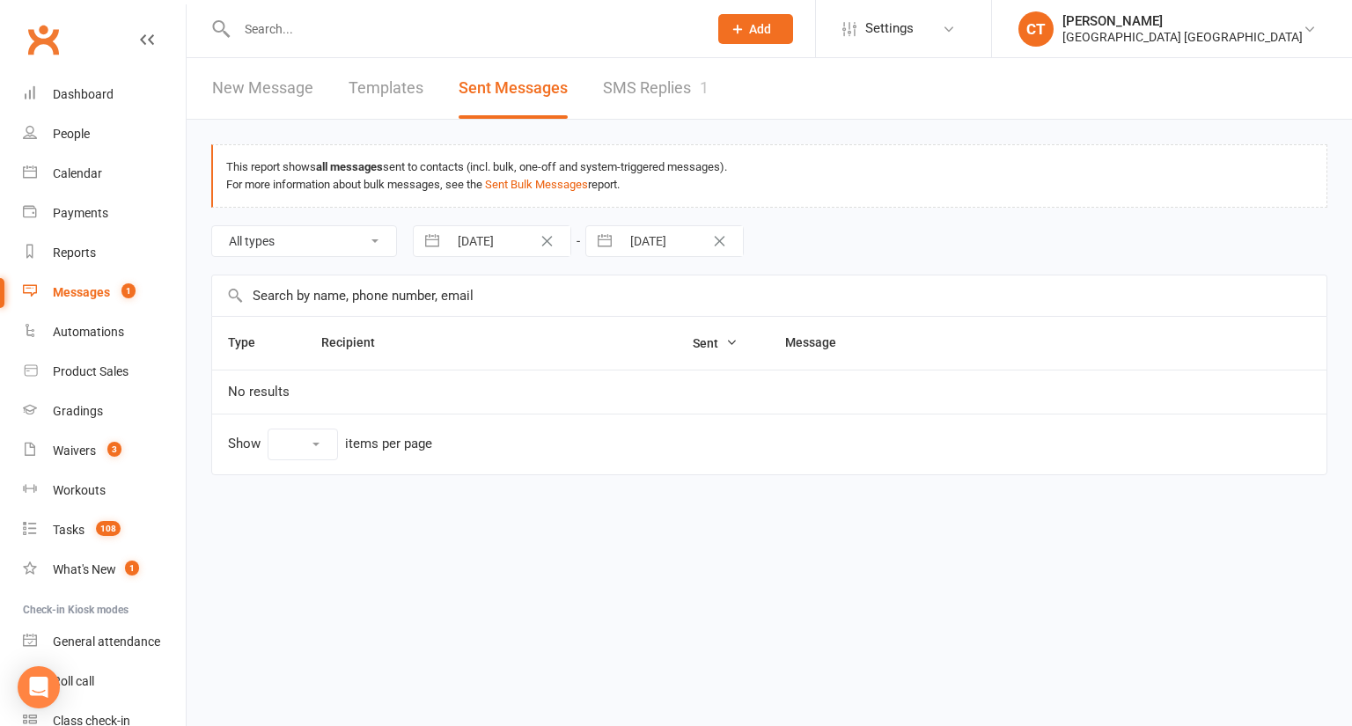
select select "10"
